Goal: Transaction & Acquisition: Book appointment/travel/reservation

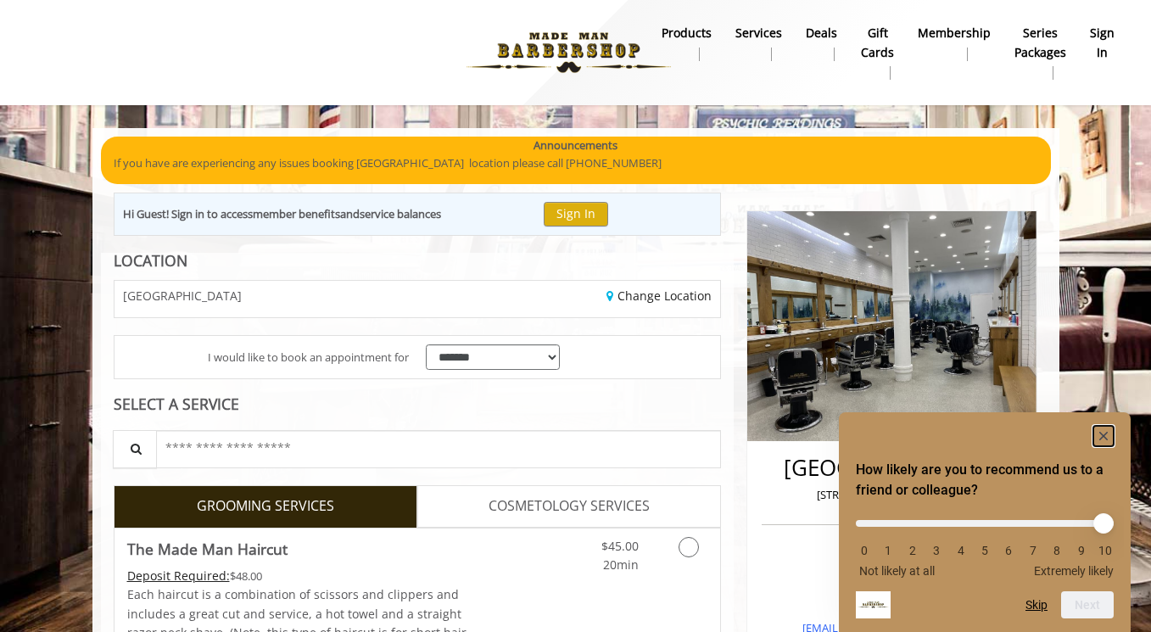
click at [1103, 433] on icon "Hide survey" at bounding box center [1103, 436] width 8 height 8
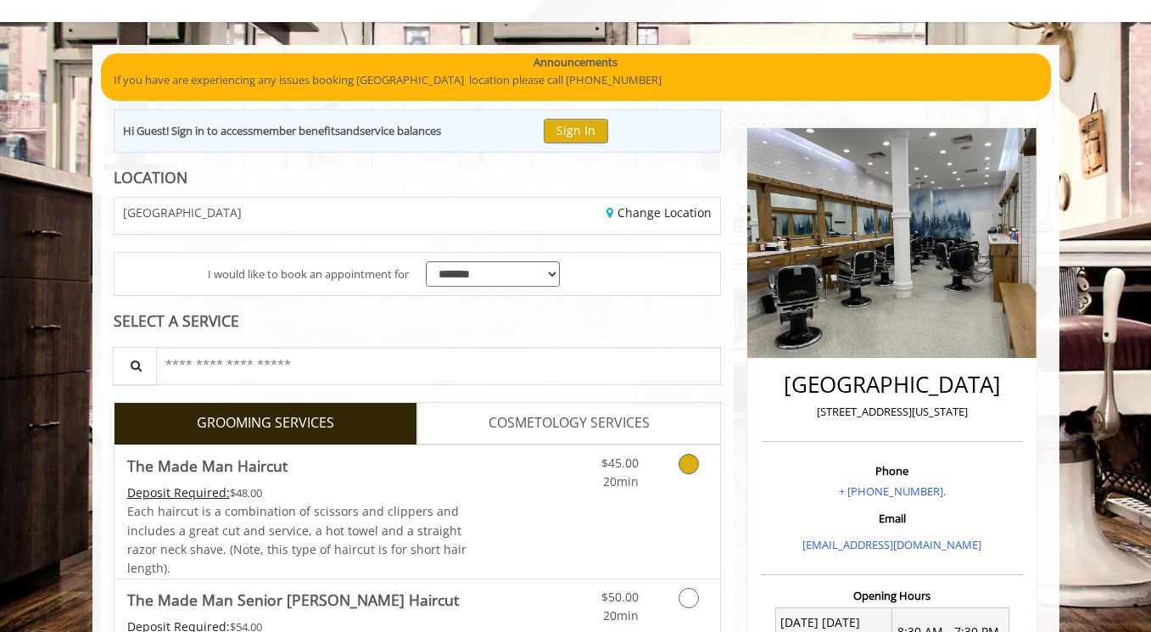
click at [681, 474] on link "Grooming services" at bounding box center [685, 468] width 43 height 47
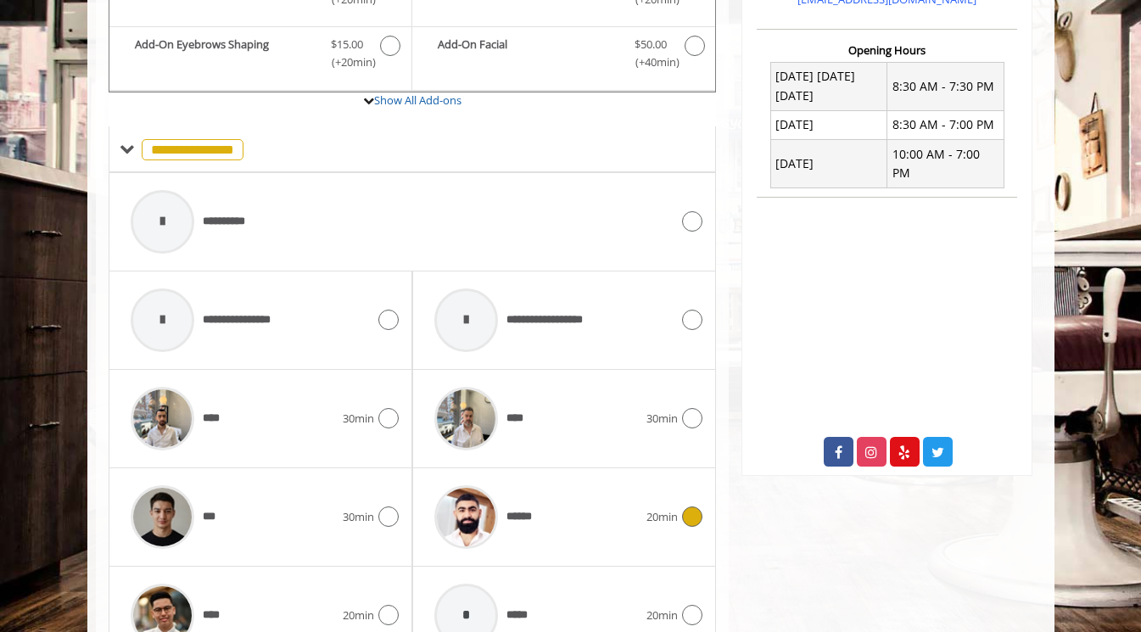
click at [622, 501] on div "******" at bounding box center [536, 517] width 221 height 81
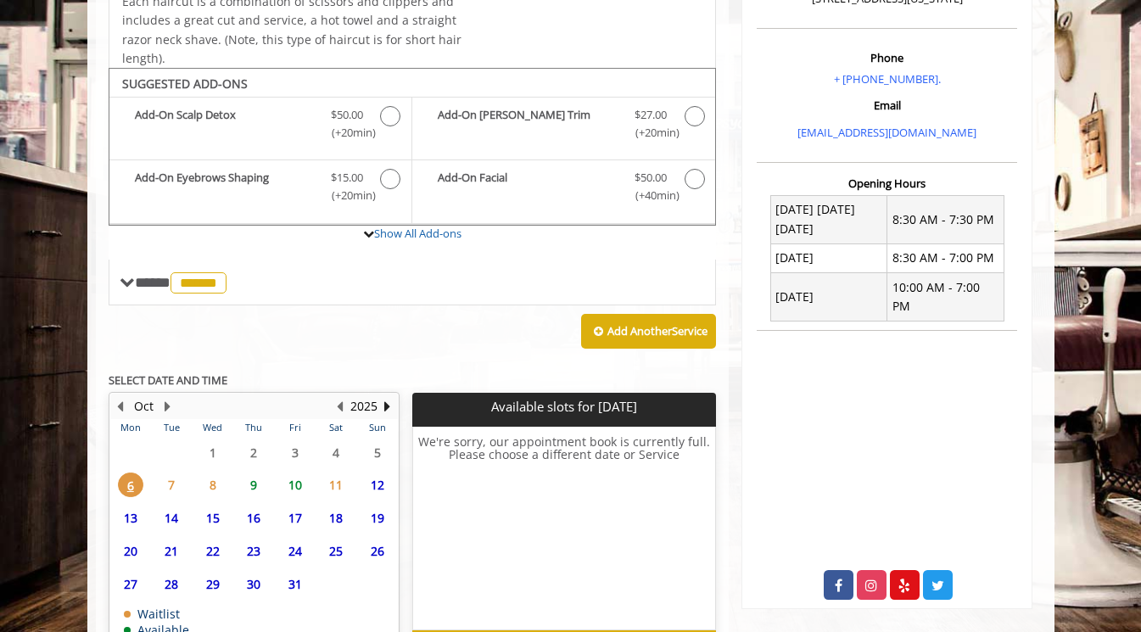
scroll to position [603, 0]
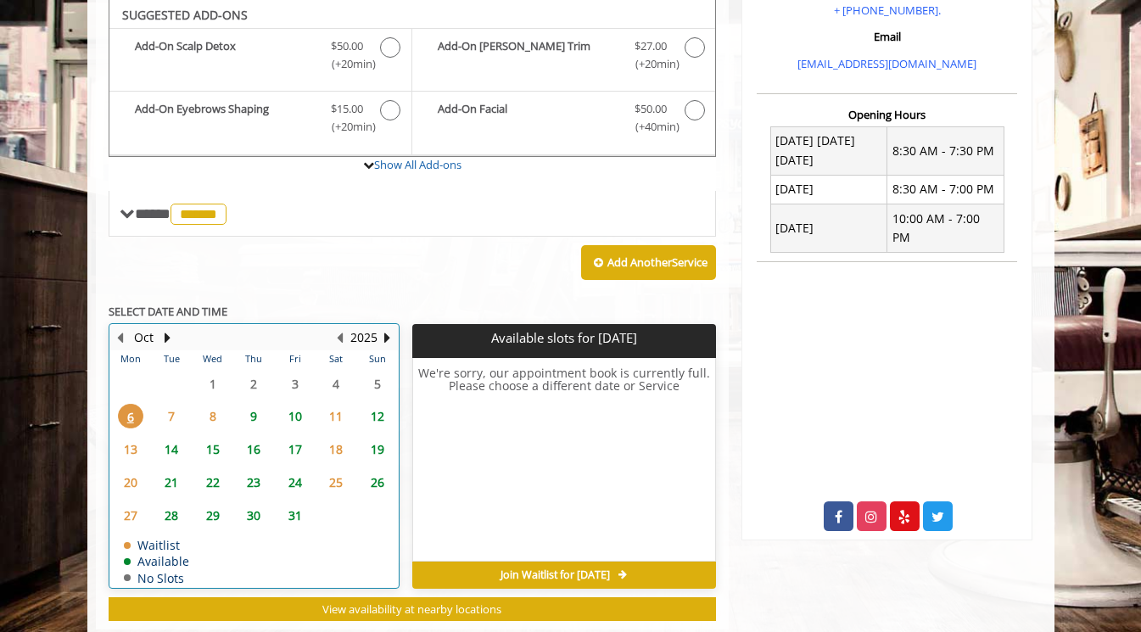
click at [249, 431] on td "9" at bounding box center [253, 415] width 41 height 33
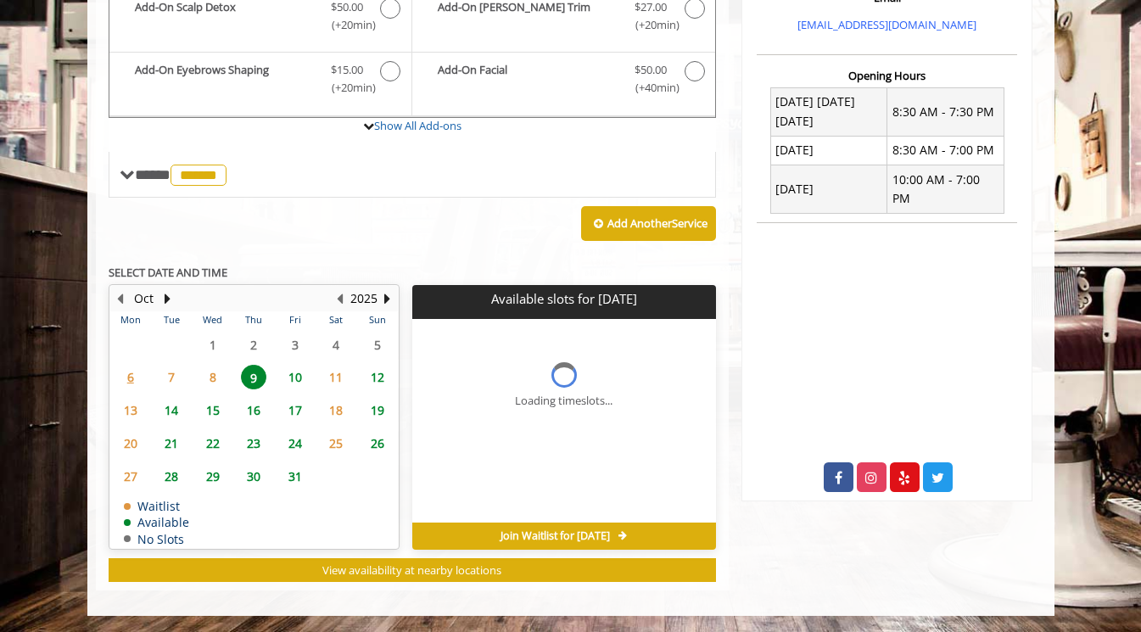
scroll to position [628, 0]
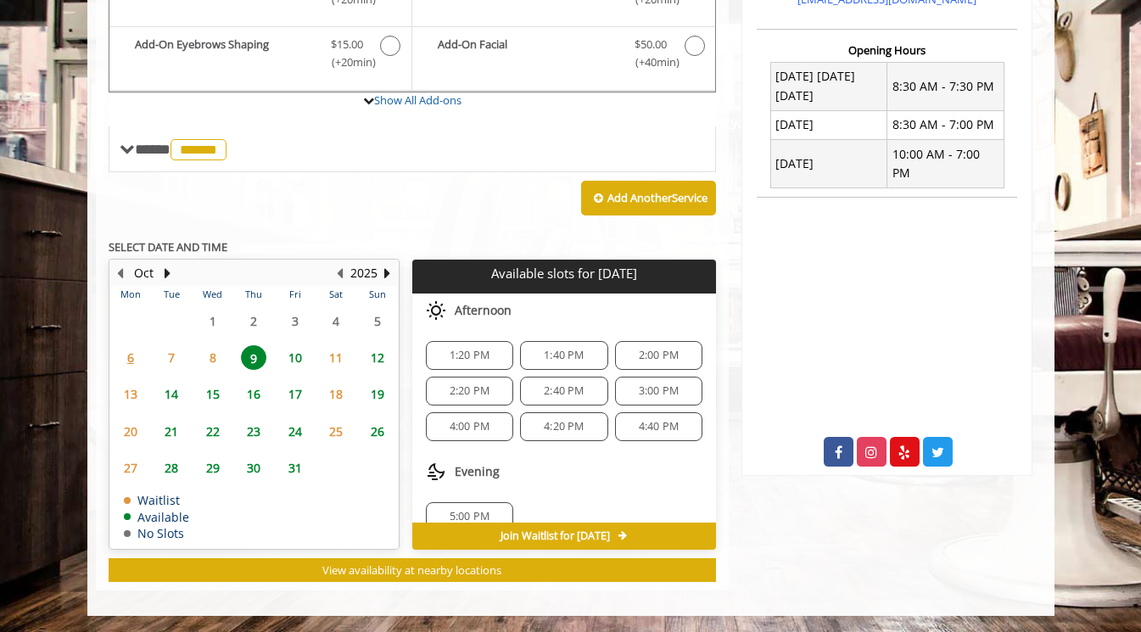
click at [293, 357] on span "10" at bounding box center [294, 357] width 25 height 25
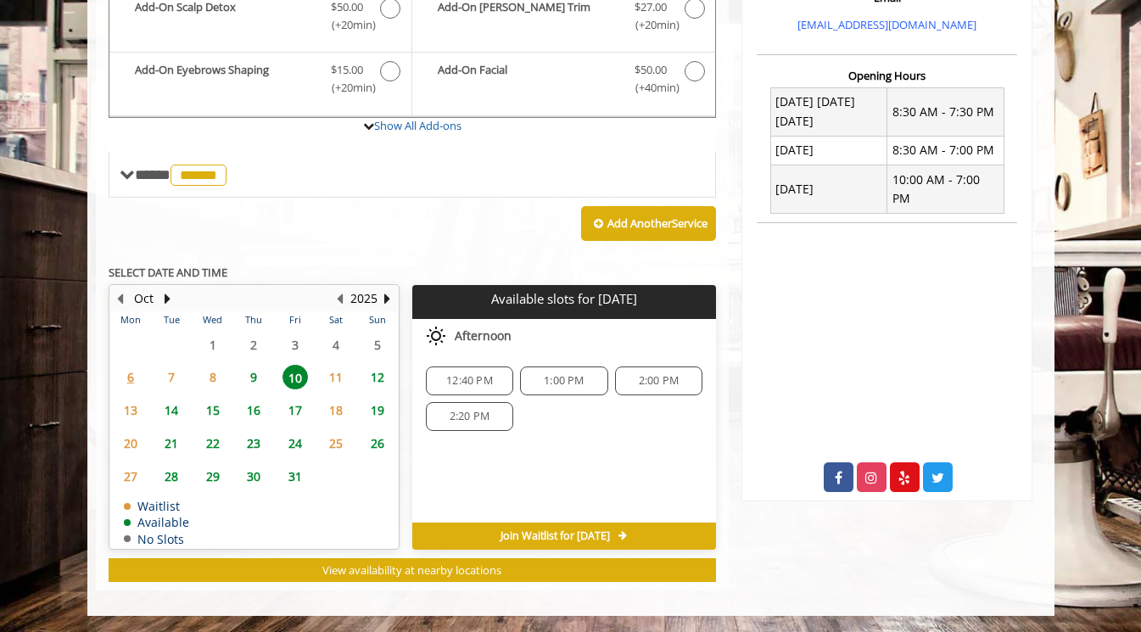
click at [258, 382] on span "9" at bounding box center [253, 377] width 25 height 25
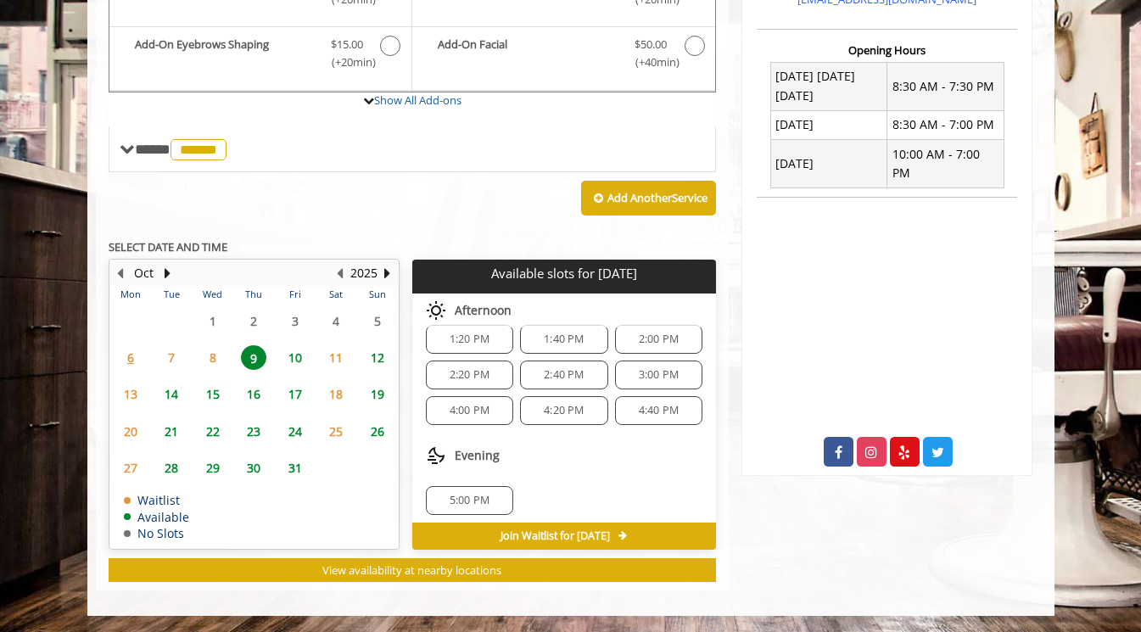
scroll to position [22, 0]
click at [296, 359] on span "10" at bounding box center [294, 357] width 25 height 25
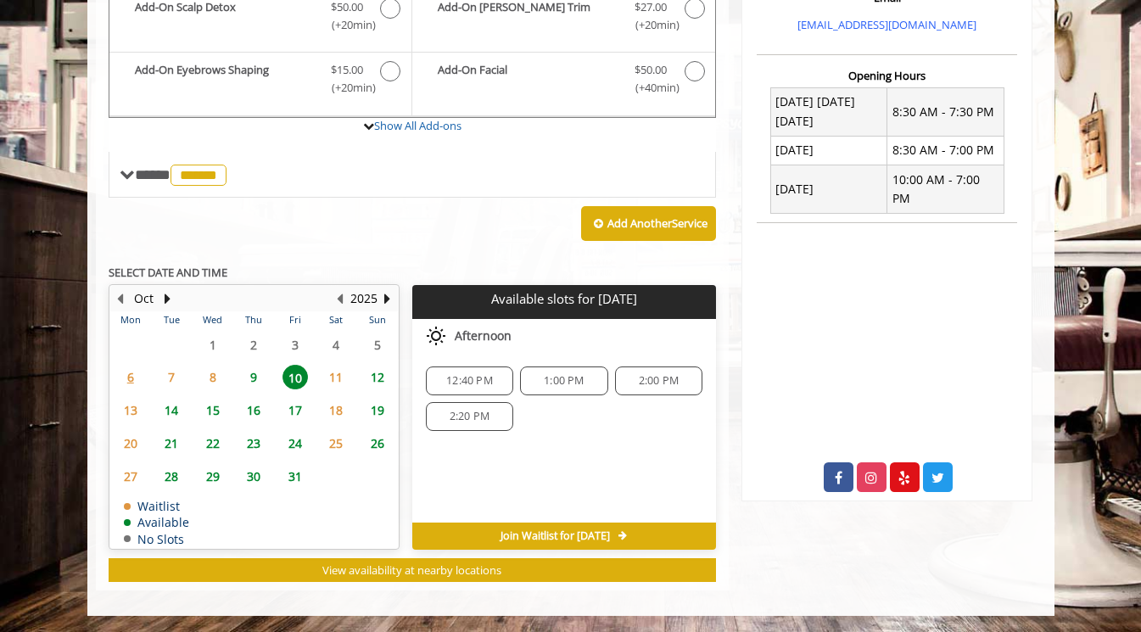
click at [254, 372] on span "9" at bounding box center [253, 377] width 25 height 25
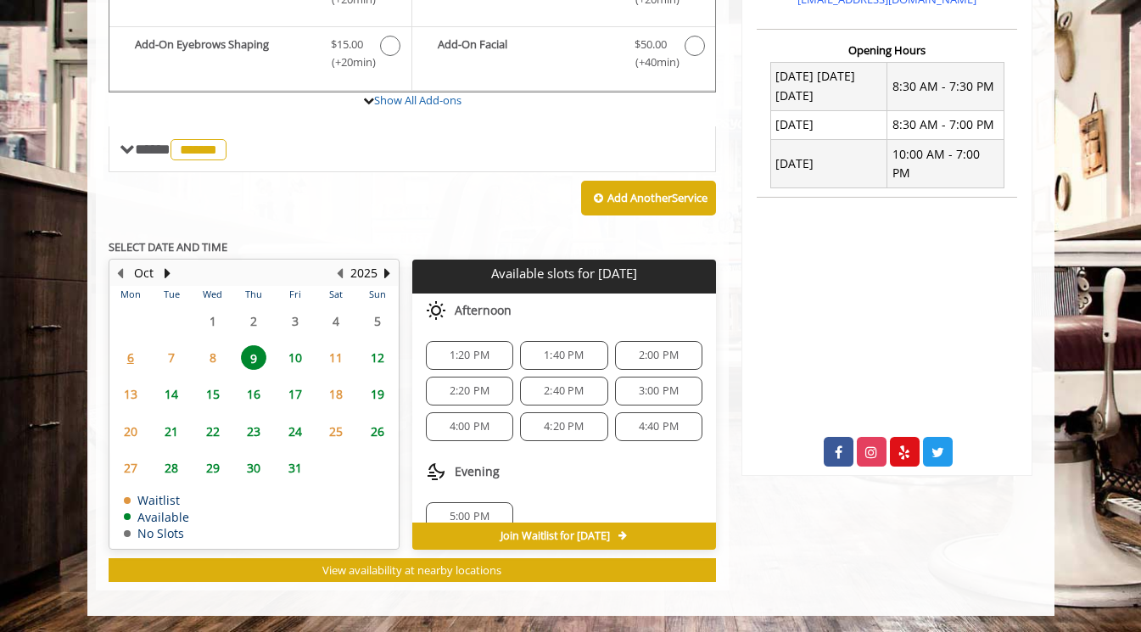
scroll to position [22, 0]
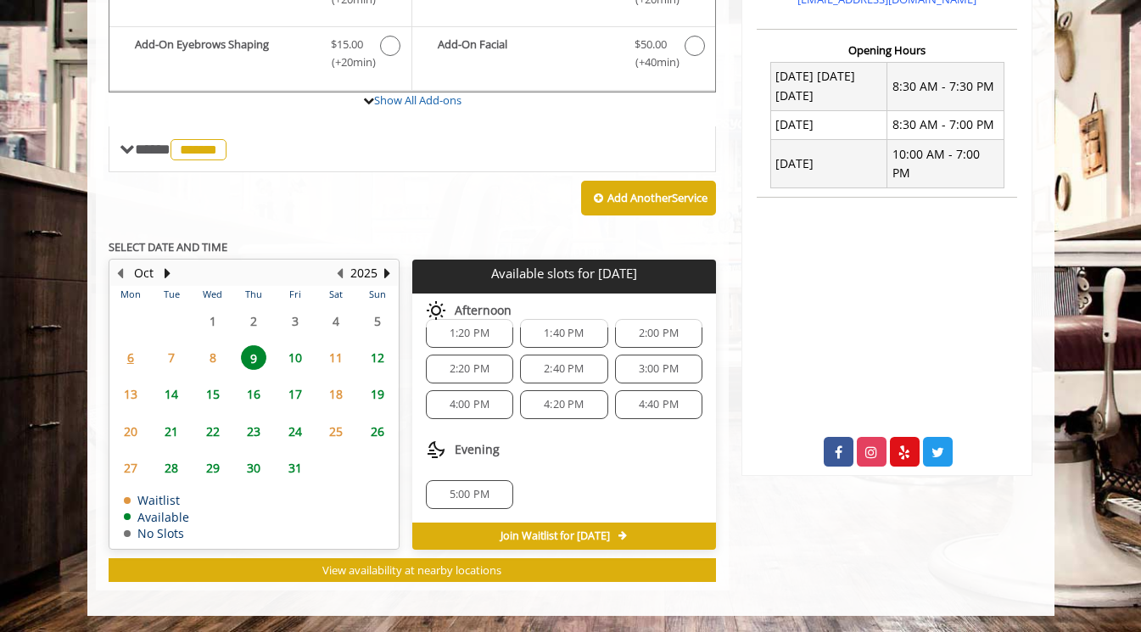
click at [484, 488] on span "5:00 PM" at bounding box center [469, 495] width 40 height 14
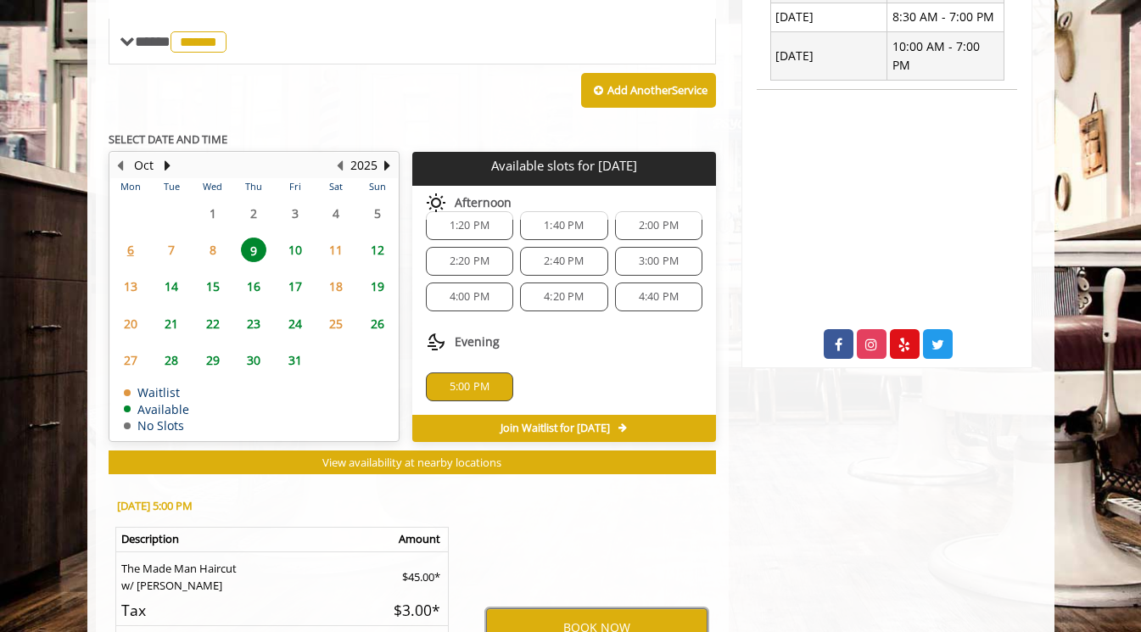
scroll to position [796, 0]
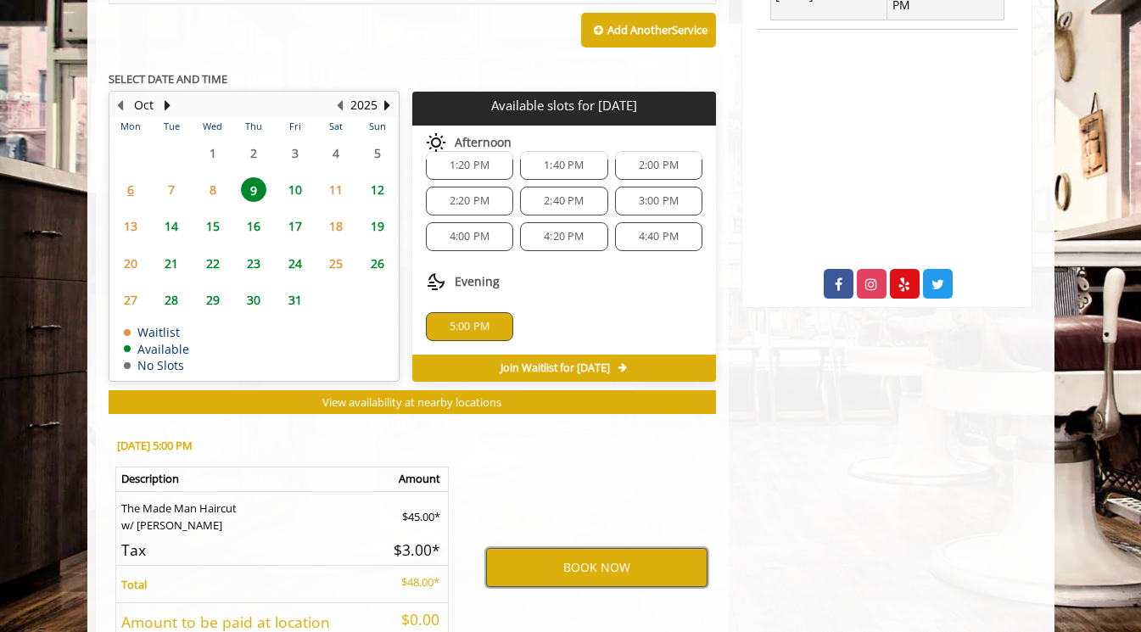
click at [599, 563] on button "BOOK NOW" at bounding box center [596, 567] width 221 height 39
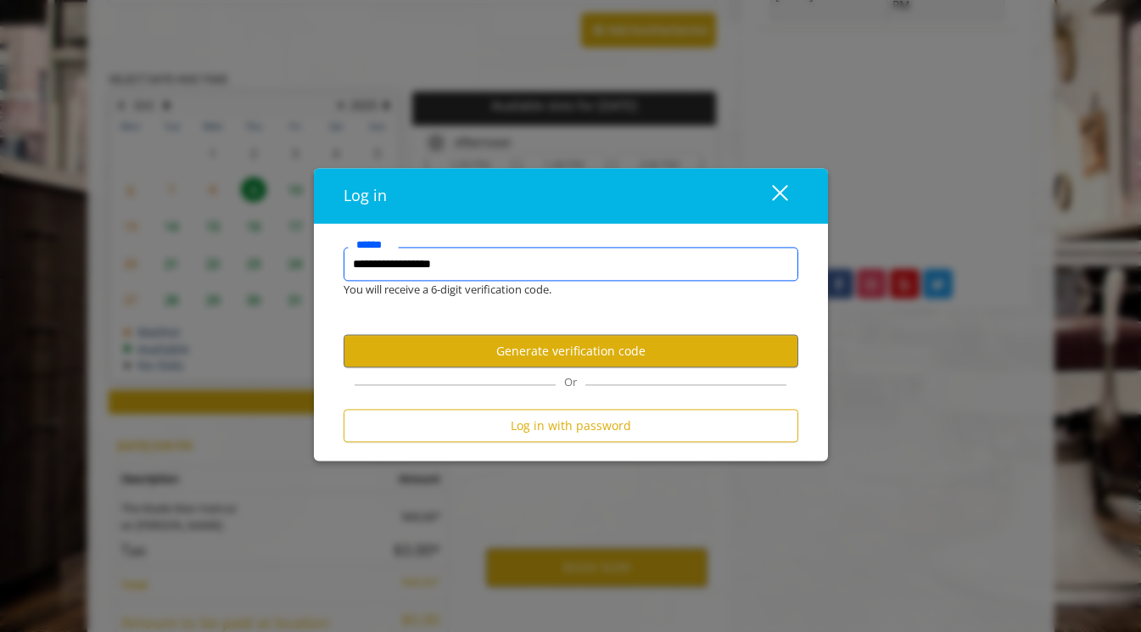
type input "**********"
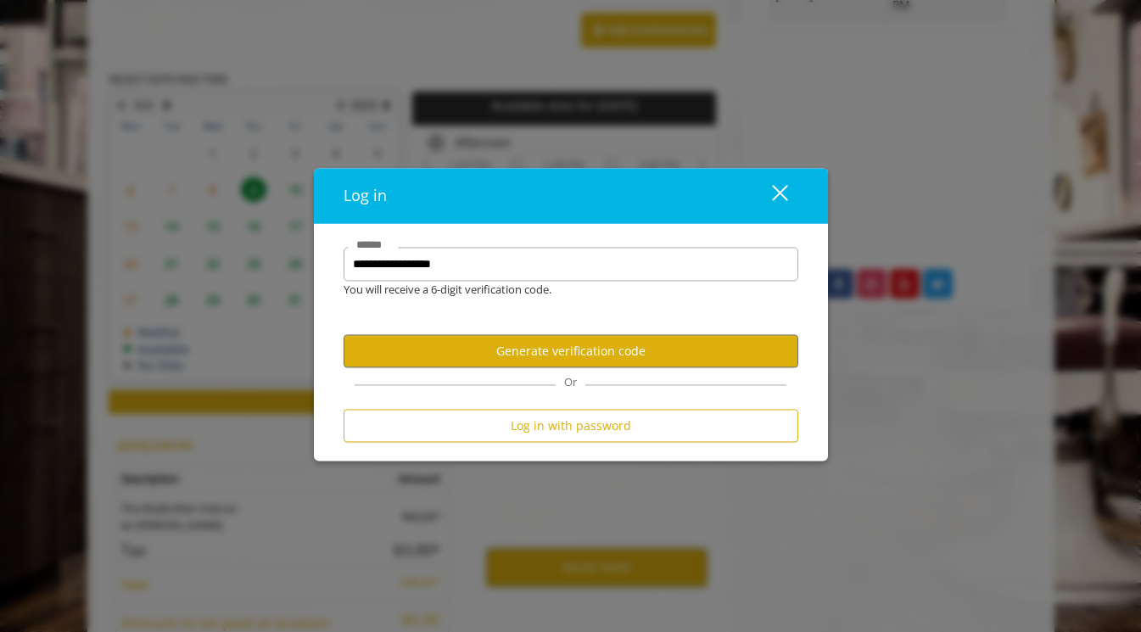
click at [540, 406] on form "**********" at bounding box center [570, 350] width 455 height 204
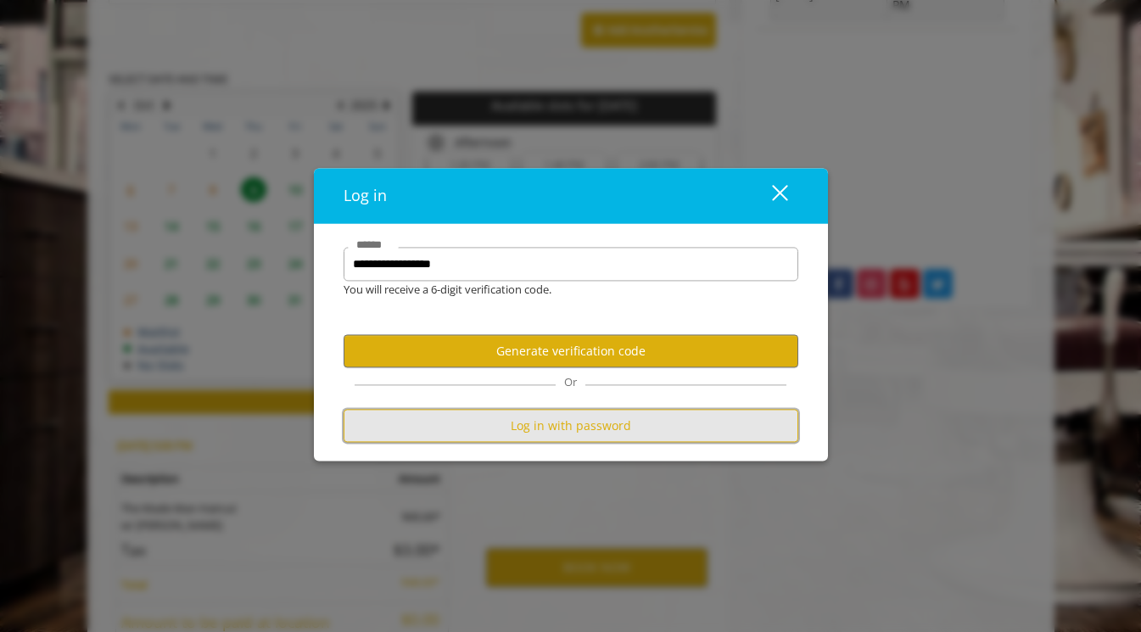
click at [536, 422] on button "Log in with password" at bounding box center [570, 426] width 455 height 33
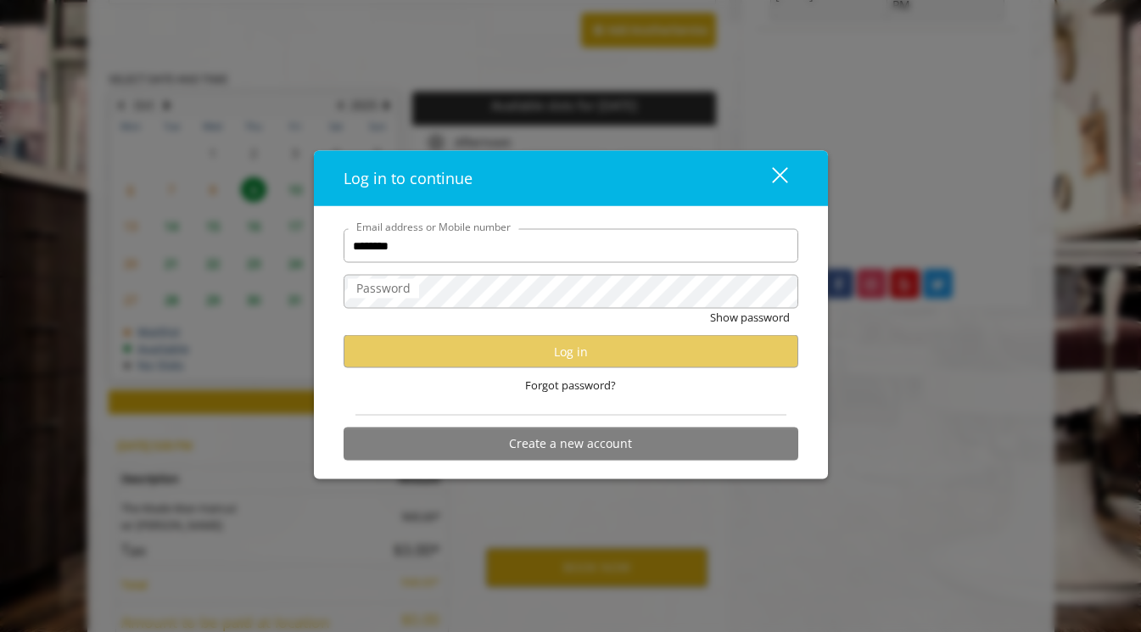
type input "**********"
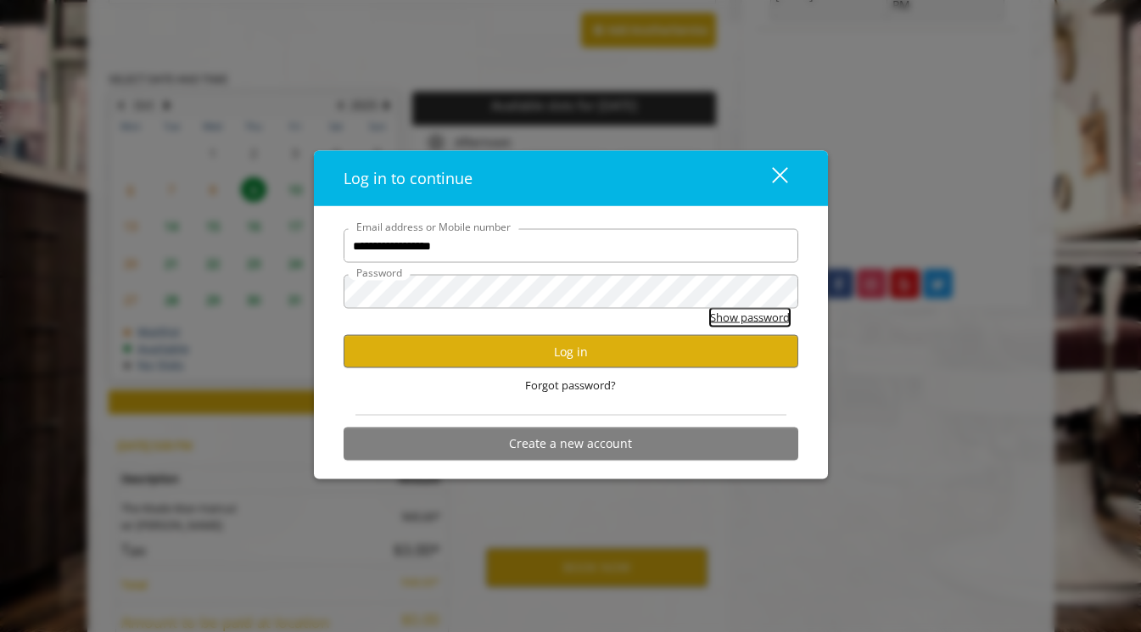
click at [723, 315] on button "Show password" at bounding box center [750, 318] width 80 height 18
click at [723, 315] on button "Hide password" at bounding box center [751, 318] width 75 height 18
click at [626, 345] on button "Log in" at bounding box center [570, 351] width 455 height 33
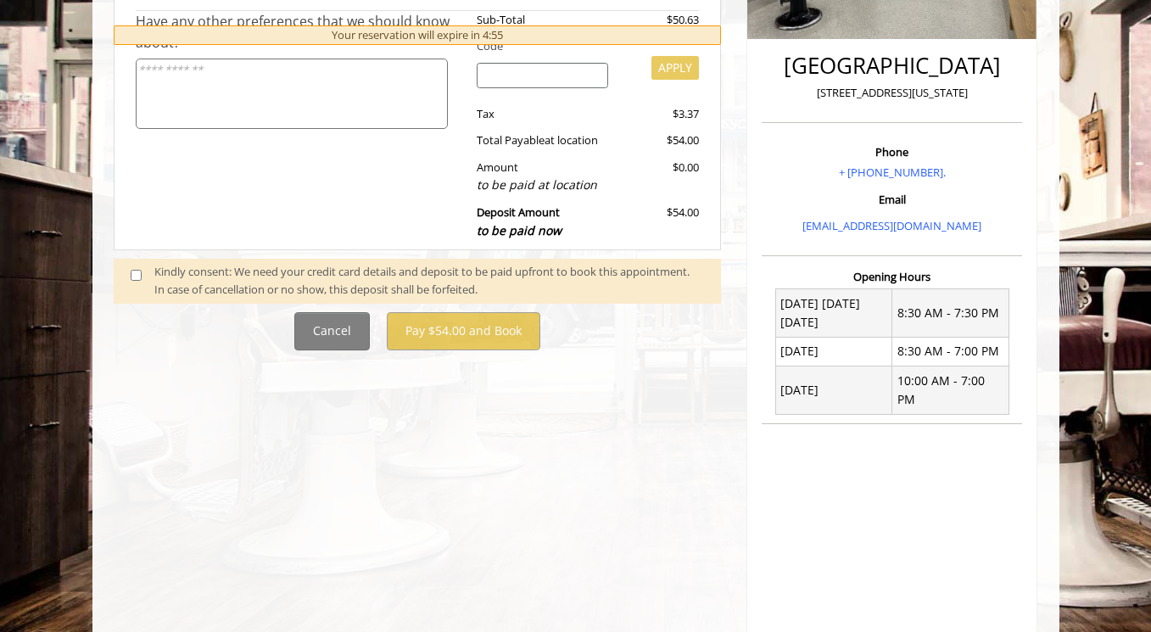
scroll to position [415, 0]
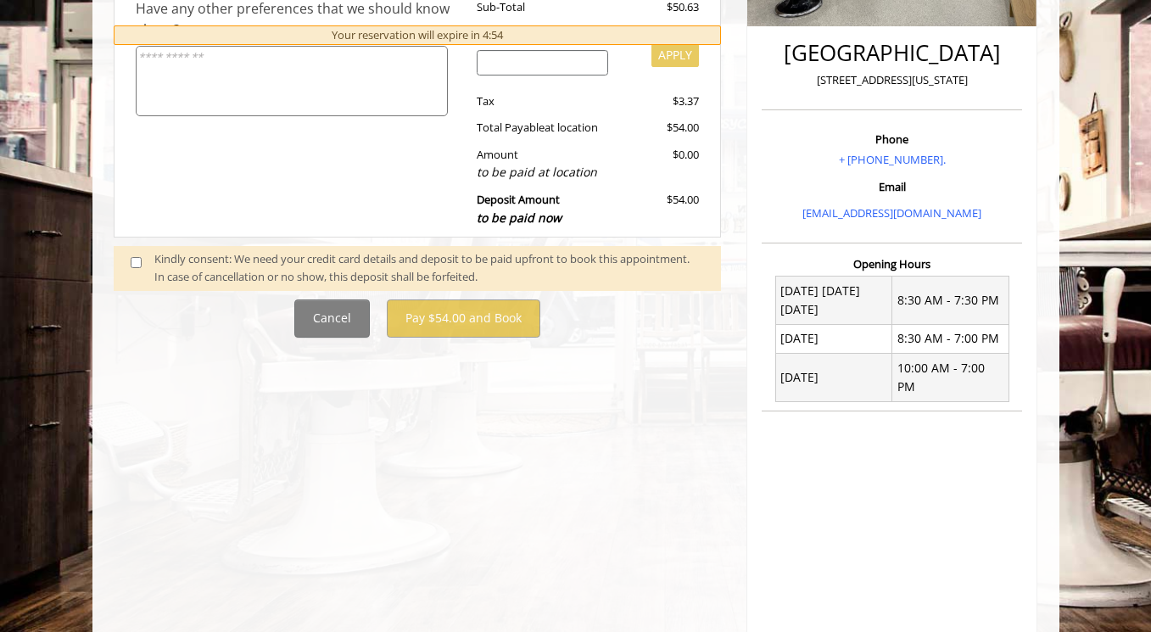
click at [221, 264] on div "Kindly consent: We need your credit card details and deposit to be paid upfront…" at bounding box center [429, 268] width 550 height 36
click at [142, 260] on span at bounding box center [143, 268] width 50 height 36
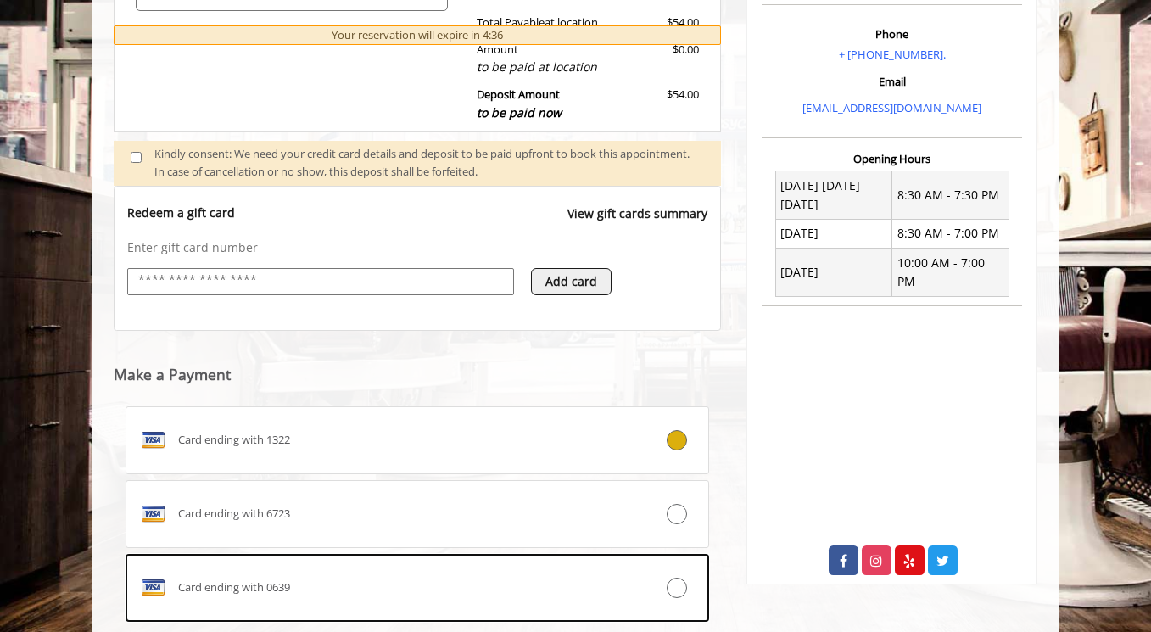
scroll to position [724, 0]
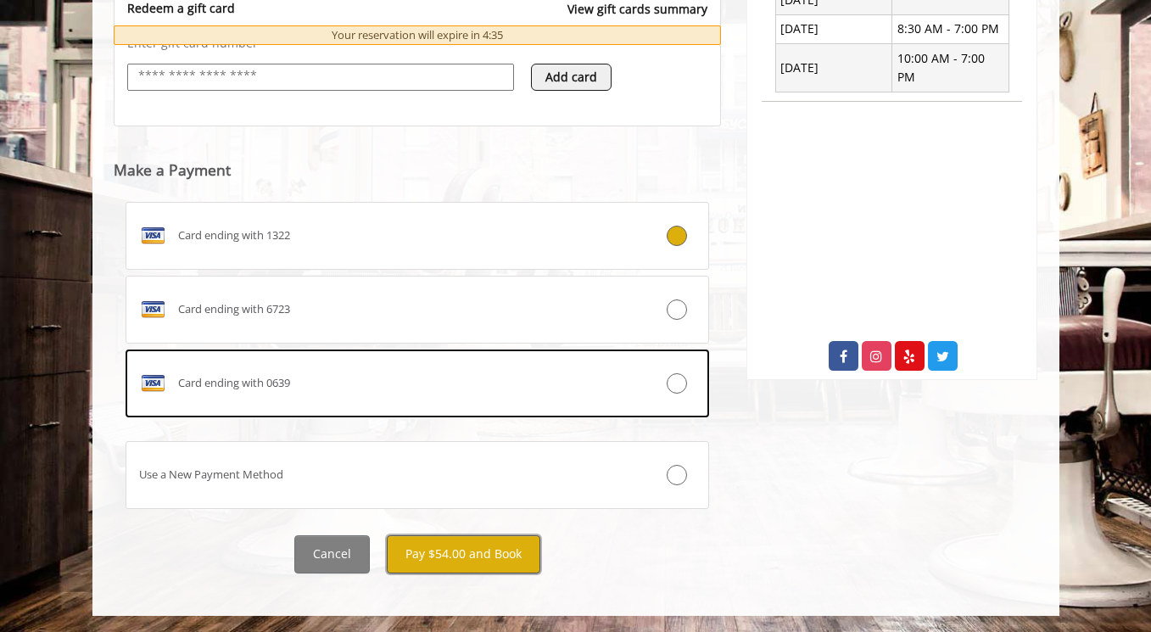
click at [441, 562] on button "Pay $54.00 and Book" at bounding box center [464, 554] width 154 height 38
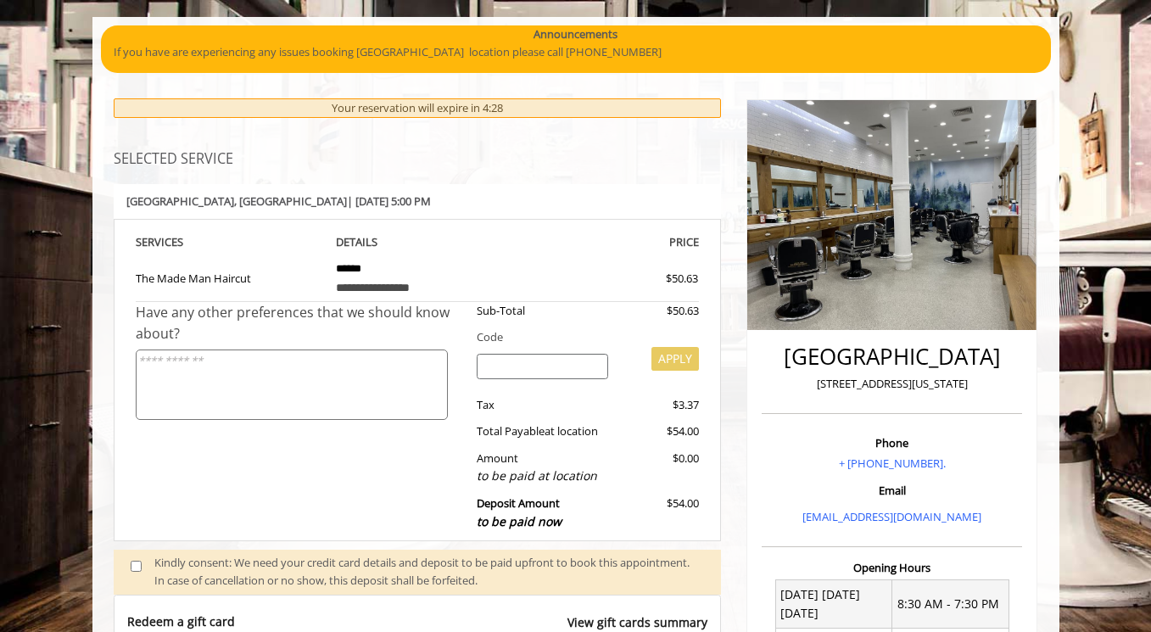
scroll to position [0, 0]
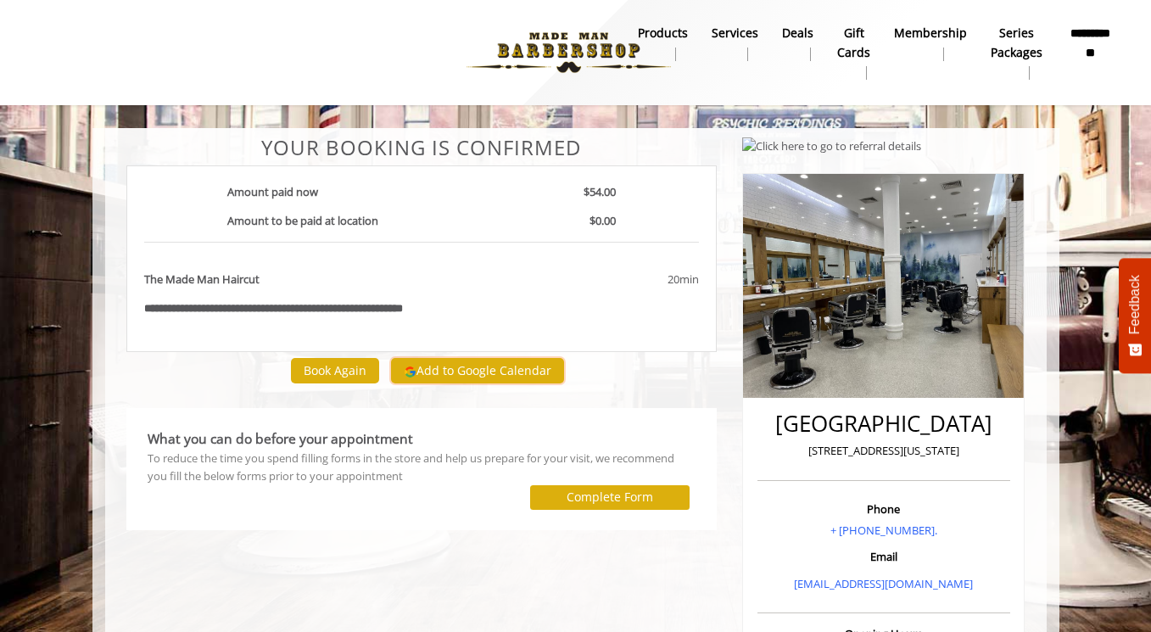
click at [458, 377] on button "Add to Google Calendar" at bounding box center [477, 370] width 173 height 25
